Goal: Answer question/provide support

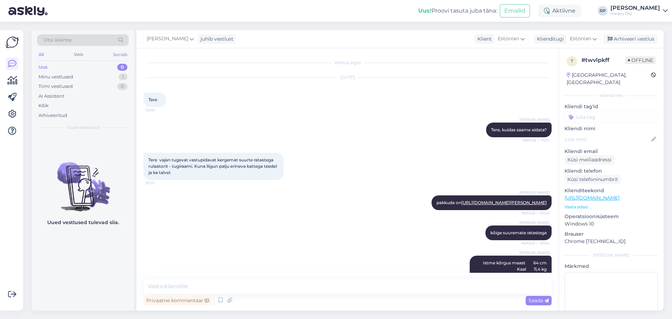
scroll to position [504, 0]
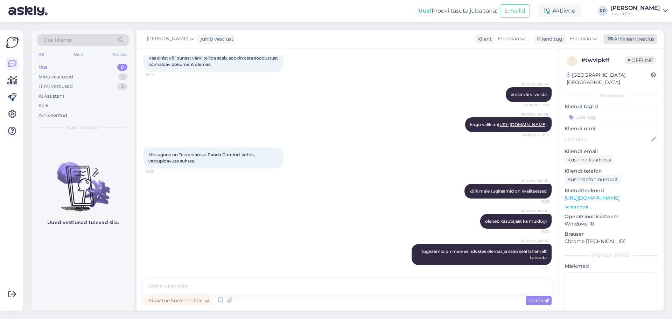
click at [636, 36] on div "Arhiveeri vestlus" at bounding box center [630, 38] width 54 height 9
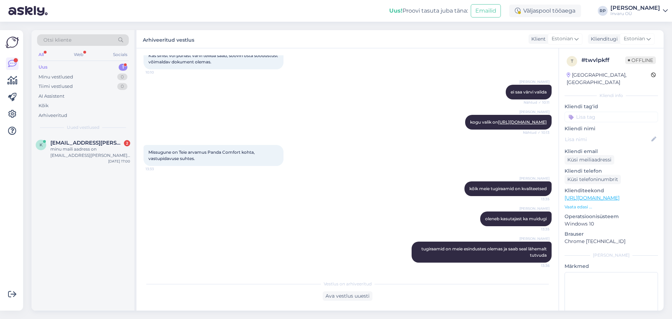
click at [48, 67] on div "Uus 1" at bounding box center [83, 67] width 92 height 10
click at [84, 147] on div "minu maili aadress on [EMAIL_ADDRESS][PERSON_NAME][DOMAIN_NAME]" at bounding box center [90, 152] width 80 height 13
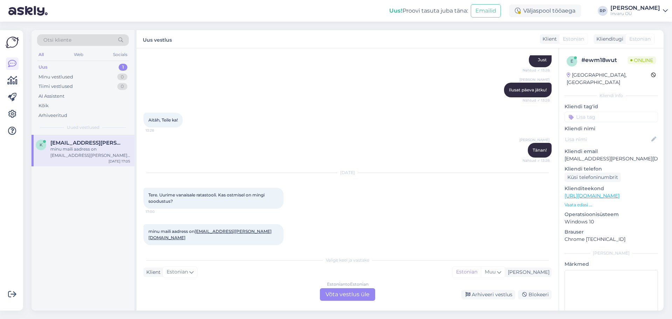
click at [335, 293] on div "Estonian to Estonian Võta vestlus üle" at bounding box center [347, 294] width 55 height 13
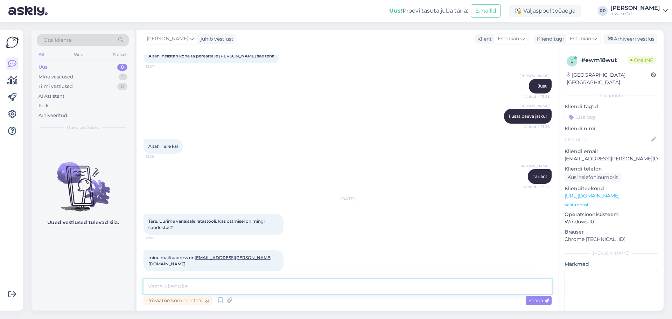
click at [256, 286] on textarea at bounding box center [347, 286] width 408 height 15
type textarea "Tere"
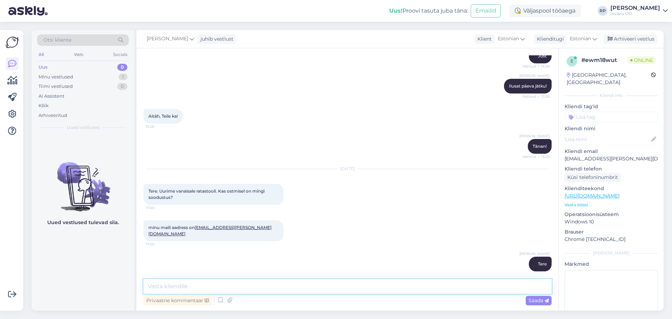
type textarea "I"
type textarea "Standardratastooli saab ainult üürida soodustingimustel"
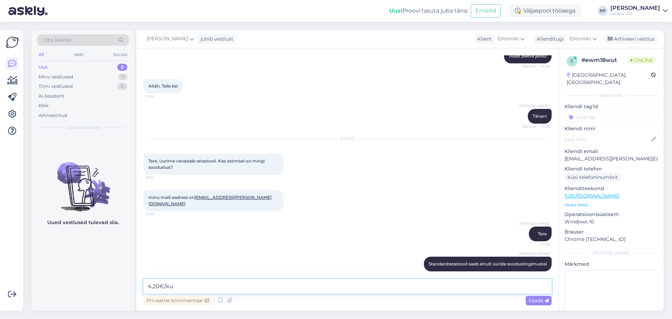
type textarea "4,20€/kuu"
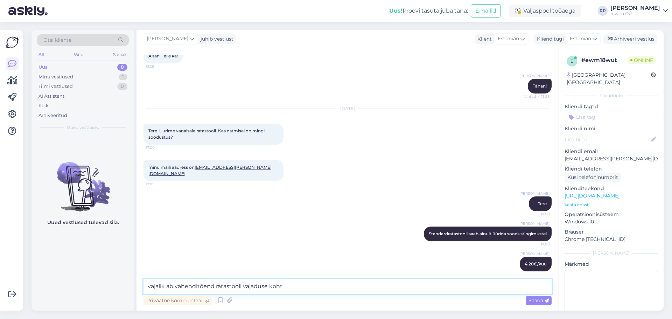
type textarea "vajalik abivahenditõend ratastooli vajaduse kohta"
